Goal: Entertainment & Leisure: Consume media (video, audio)

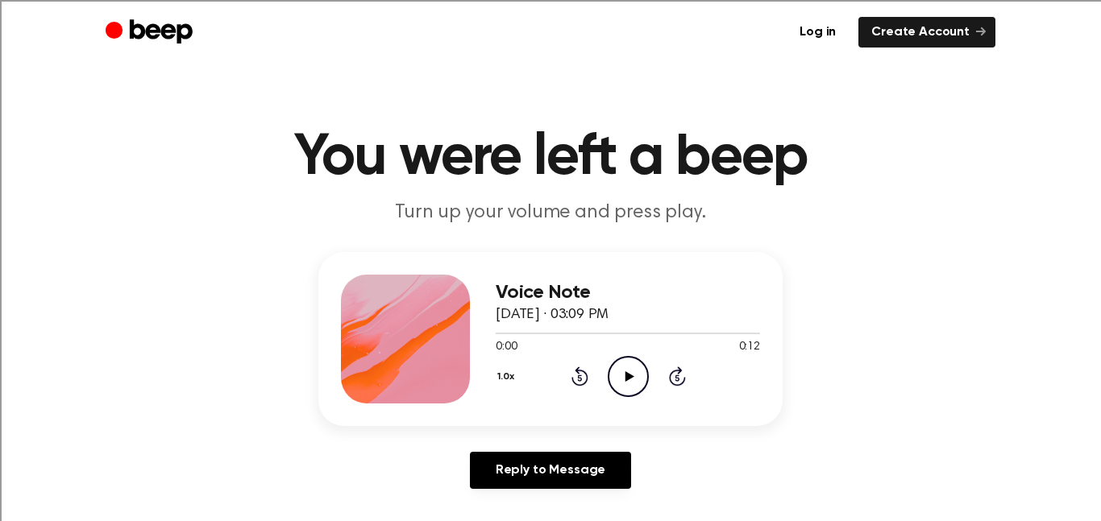
click at [632, 359] on icon "Play Audio" at bounding box center [628, 376] width 41 height 41
click at [632, 382] on icon "Play Audio" at bounding box center [628, 376] width 41 height 41
click at [620, 379] on icon "Play Audio" at bounding box center [628, 376] width 41 height 41
click at [624, 365] on icon "Play Audio" at bounding box center [628, 376] width 41 height 41
click at [627, 367] on icon "Play Audio" at bounding box center [628, 376] width 41 height 41
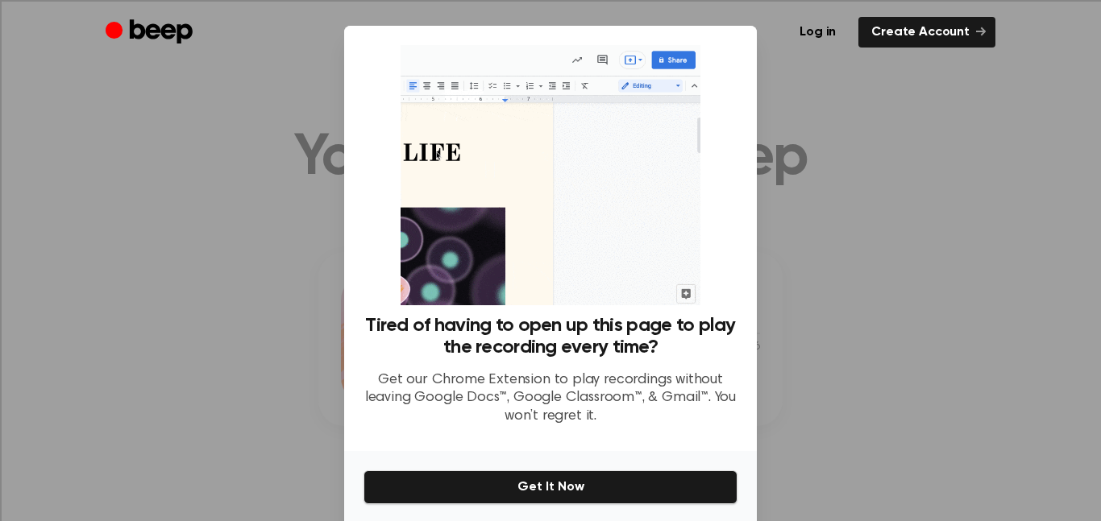
scroll to position [60, 0]
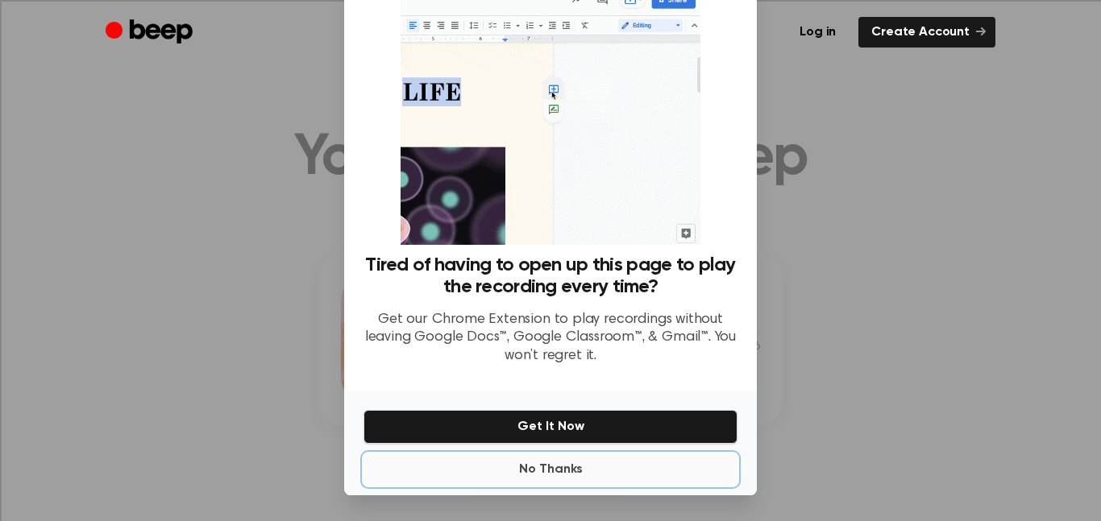
click at [575, 476] on button "No Thanks" at bounding box center [550, 470] width 374 height 32
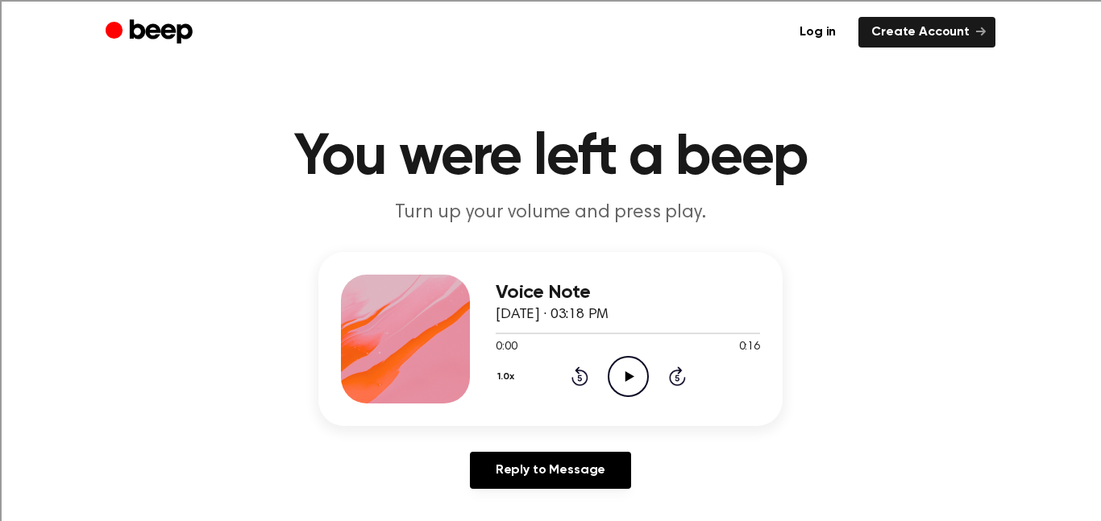
click at [629, 375] on icon at bounding box center [628, 376] width 9 height 10
click at [621, 371] on icon "Play Audio" at bounding box center [628, 376] width 41 height 41
click at [669, 406] on div "Voice Note [DATE] · 07:43 AM 0:00 0:07 Your browser does not support the [objec…" at bounding box center [550, 339] width 464 height 174
click at [635, 379] on icon "Play Audio" at bounding box center [628, 376] width 41 height 41
